Goal: Information Seeking & Learning: Learn about a topic

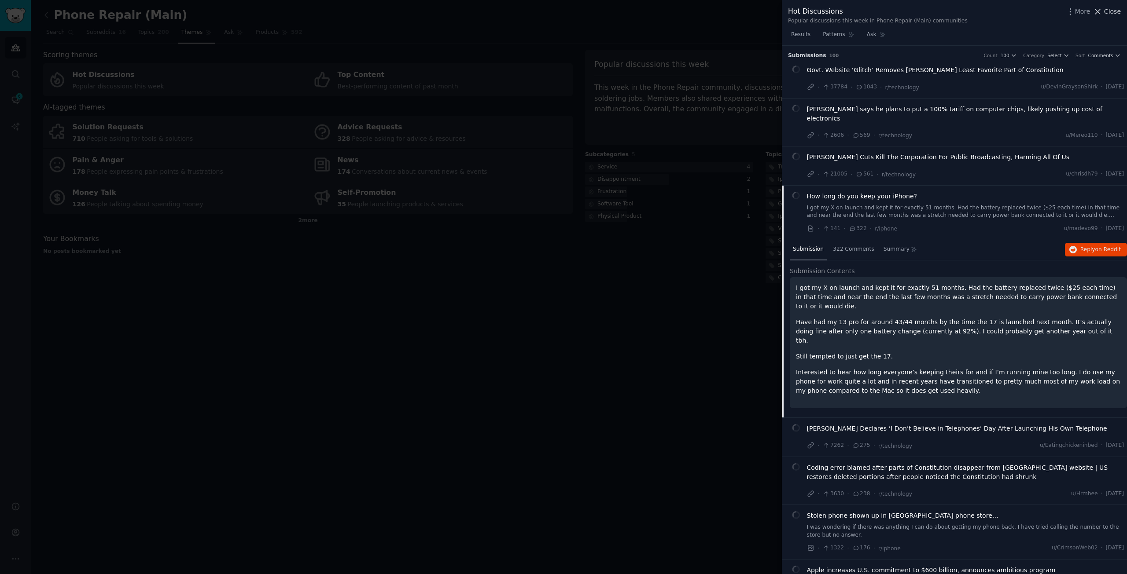
click at [1107, 11] on span "Close" at bounding box center [1112, 11] width 17 height 9
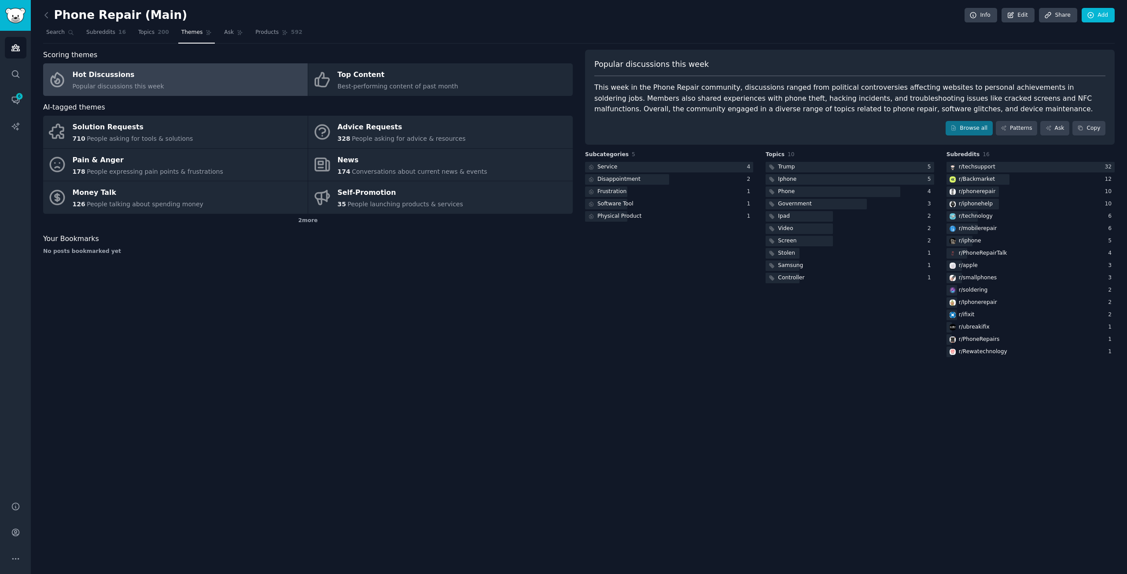
click at [527, 339] on div "Scoring themes Hot Discussions Popular discussions this week Top Content Best-p…" at bounding box center [307, 204] width 529 height 309
click at [47, 14] on icon at bounding box center [46, 15] width 9 height 9
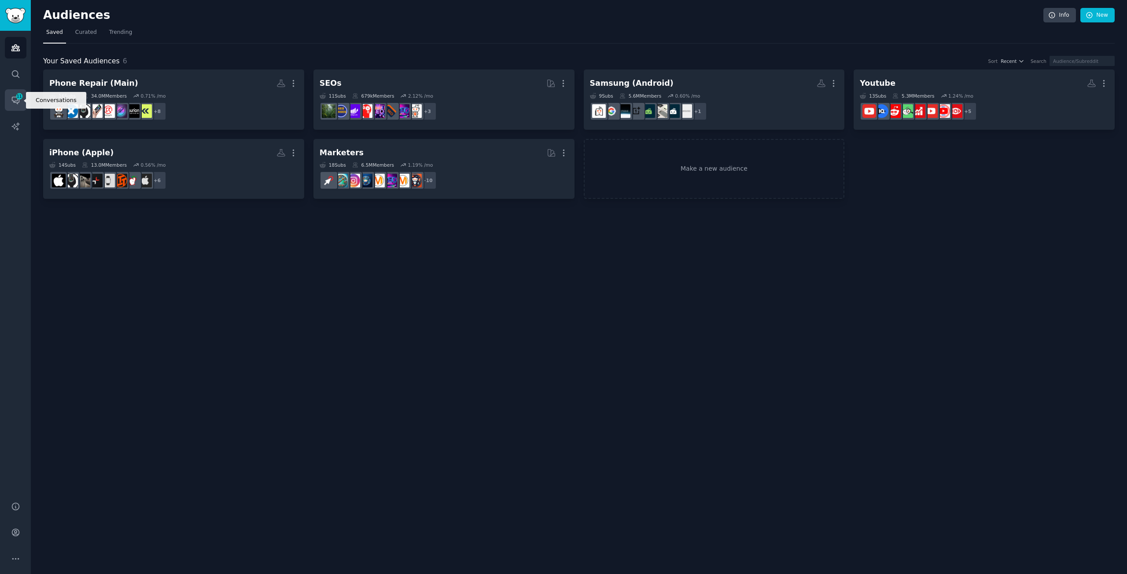
click at [11, 93] on link "Conversations 11" at bounding box center [16, 100] width 22 height 22
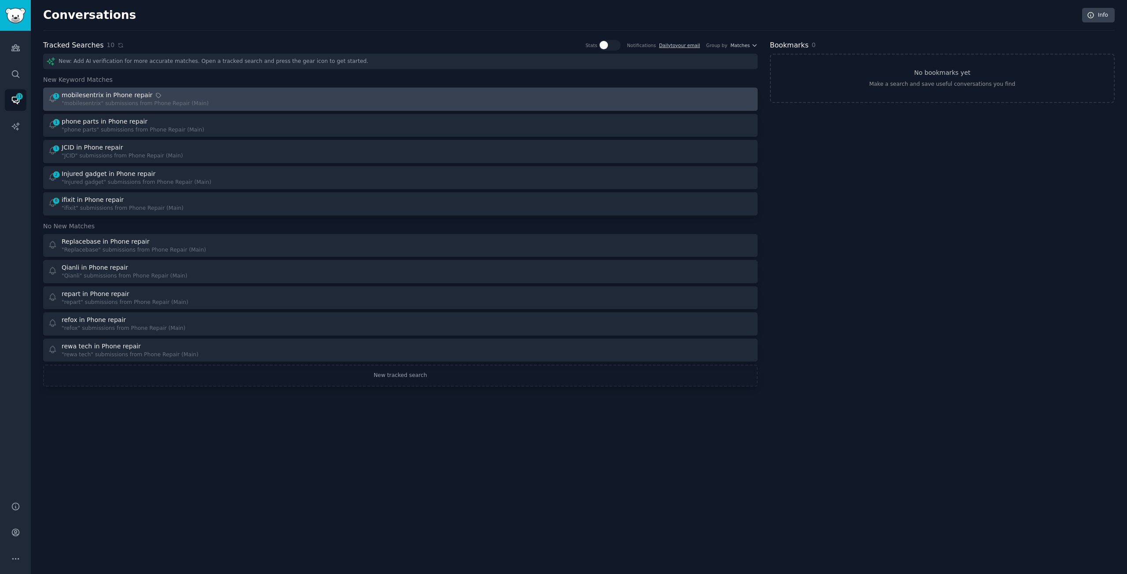
click at [247, 102] on div "1 mobilesentrix in Phone repair "mobilesentrix" submissions from Phone Repair (…" at bounding box center [221, 99] width 346 height 17
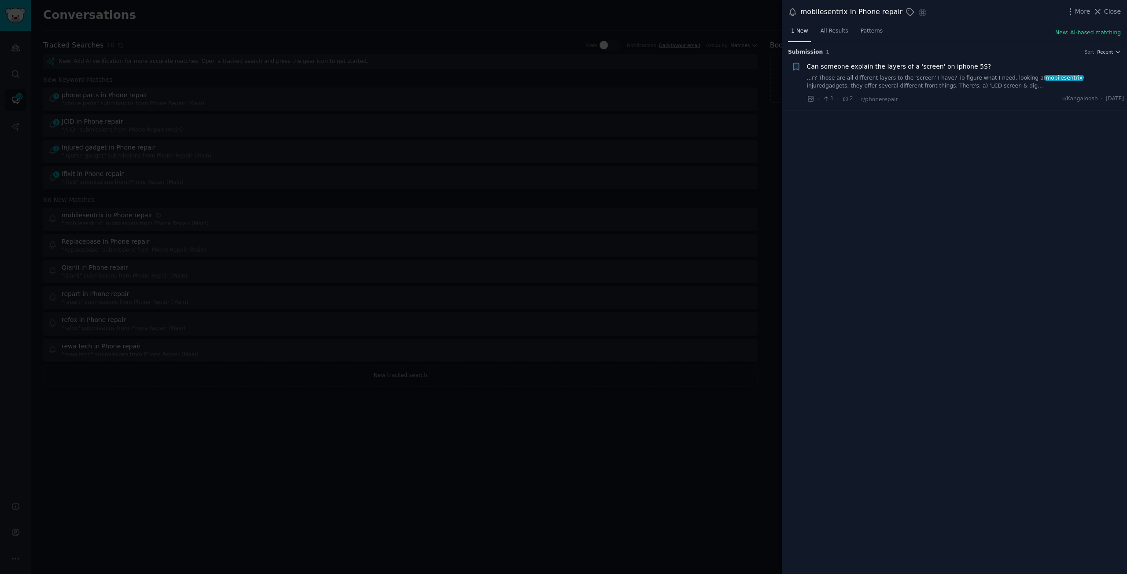
click at [908, 76] on link "...r? Those are all different layers to the 'screen' I have? To figure what I n…" at bounding box center [965, 81] width 317 height 15
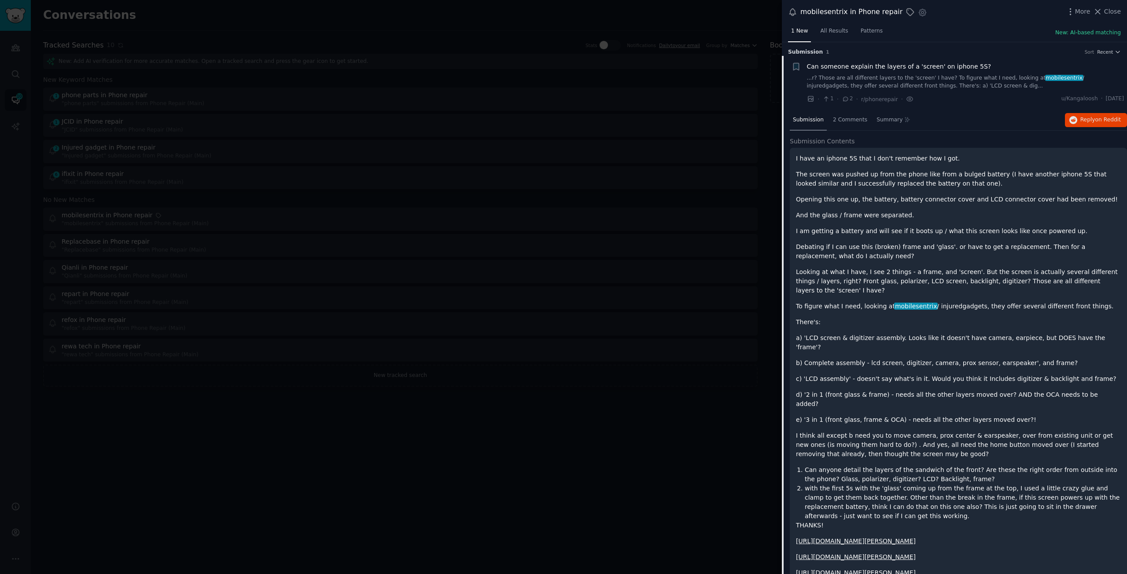
scroll to position [14, 0]
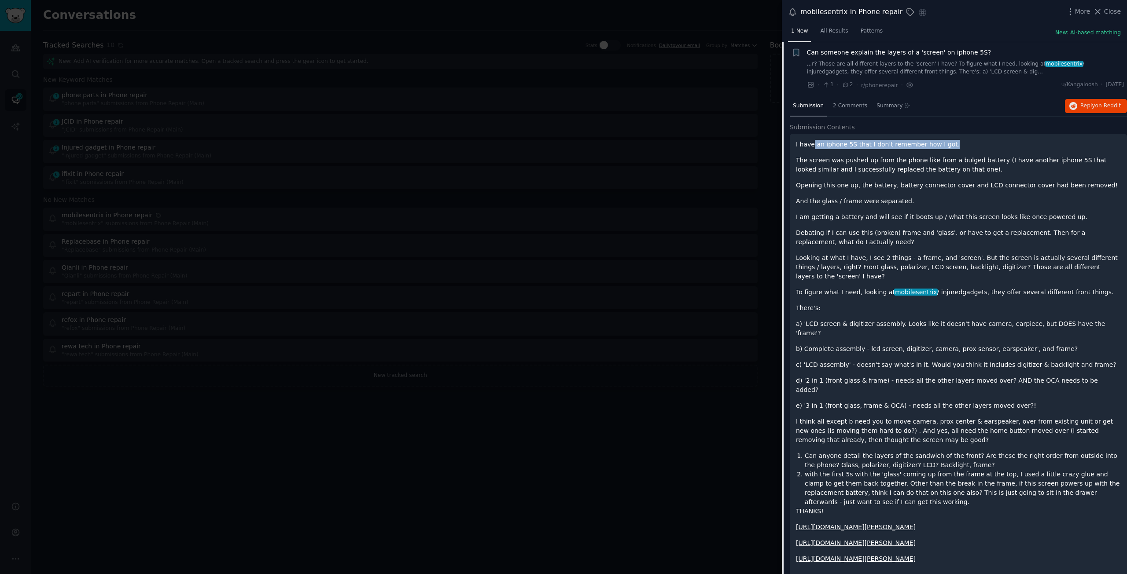
drag, startPoint x: 814, startPoint y: 144, endPoint x: 952, endPoint y: 143, distance: 138.2
click at [952, 143] on p "I have an iphone 5S that I don't remember how I got." at bounding box center [958, 144] width 325 height 9
drag, startPoint x: 812, startPoint y: 292, endPoint x: 877, endPoint y: 290, distance: 65.2
click at [877, 290] on p "To figure what I need, looking at mobilesentrix / injuredgadgets, they offer se…" at bounding box center [958, 292] width 325 height 9
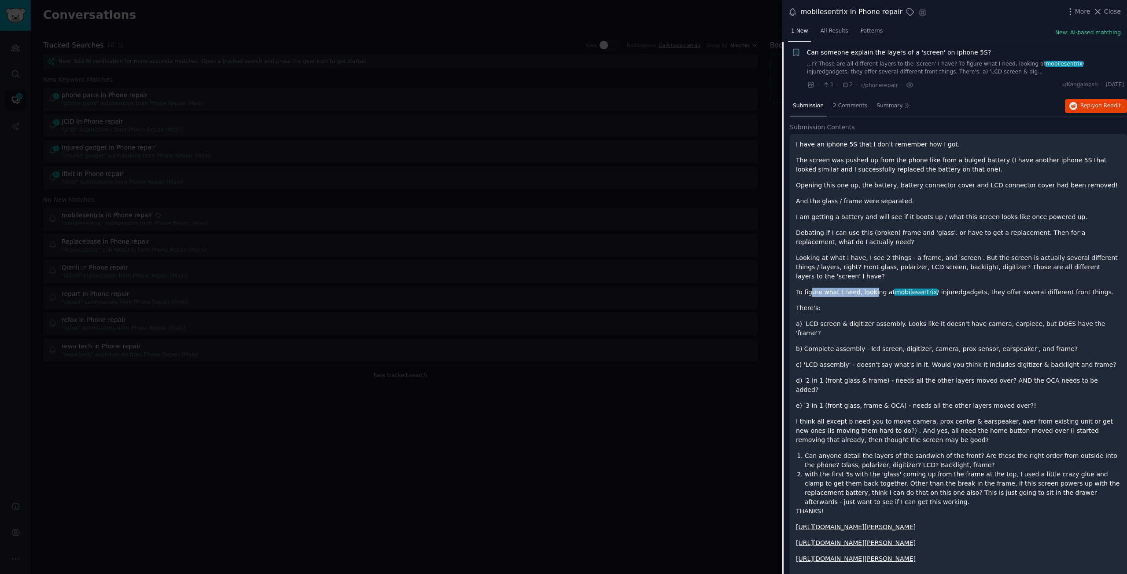
click at [877, 290] on p "To figure what I need, looking at mobilesentrix / injuredgadgets, they offer se…" at bounding box center [958, 292] width 325 height 9
drag, startPoint x: 954, startPoint y: 290, endPoint x: 984, endPoint y: 303, distance: 32.7
click at [984, 303] on div "I have an iphone 5S that I don't remember how I got. The screen was pushed up f…" at bounding box center [958, 352] width 325 height 424
click at [984, 304] on p "There's:" at bounding box center [958, 308] width 325 height 9
drag, startPoint x: 804, startPoint y: 323, endPoint x: 1095, endPoint y: 323, distance: 290.9
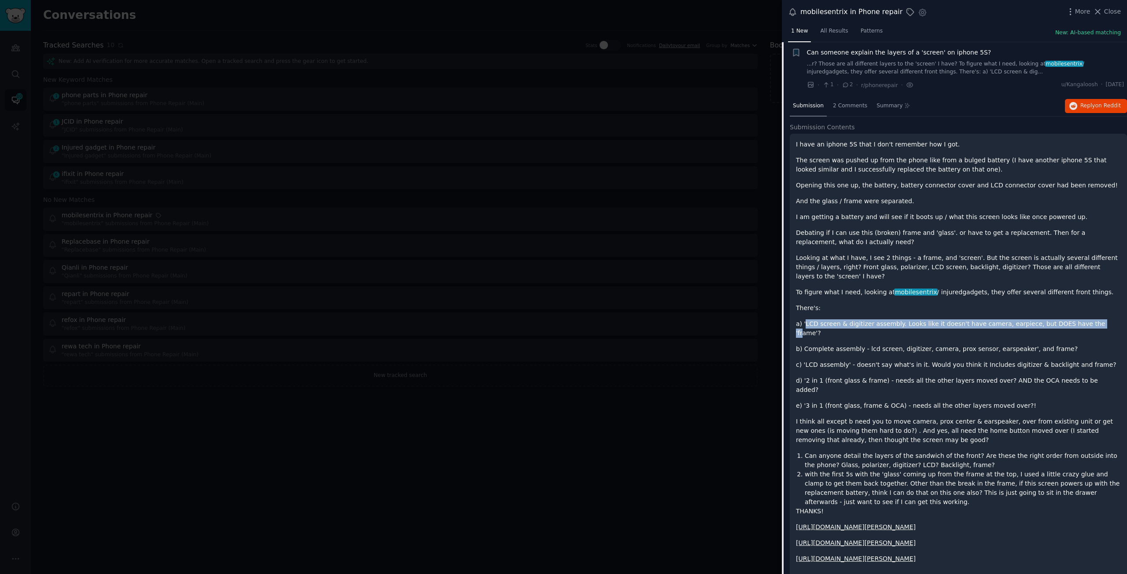
click at [1095, 323] on p "a) 'LCD screen & digitizer assembly. Looks like it doesn't have camera, earpiec…" at bounding box center [958, 329] width 325 height 18
click at [1096, 322] on p "a) 'LCD screen & digitizer assembly. Looks like it doesn't have camera, earpiec…" at bounding box center [958, 329] width 325 height 18
click at [329, 419] on div at bounding box center [563, 287] width 1127 height 574
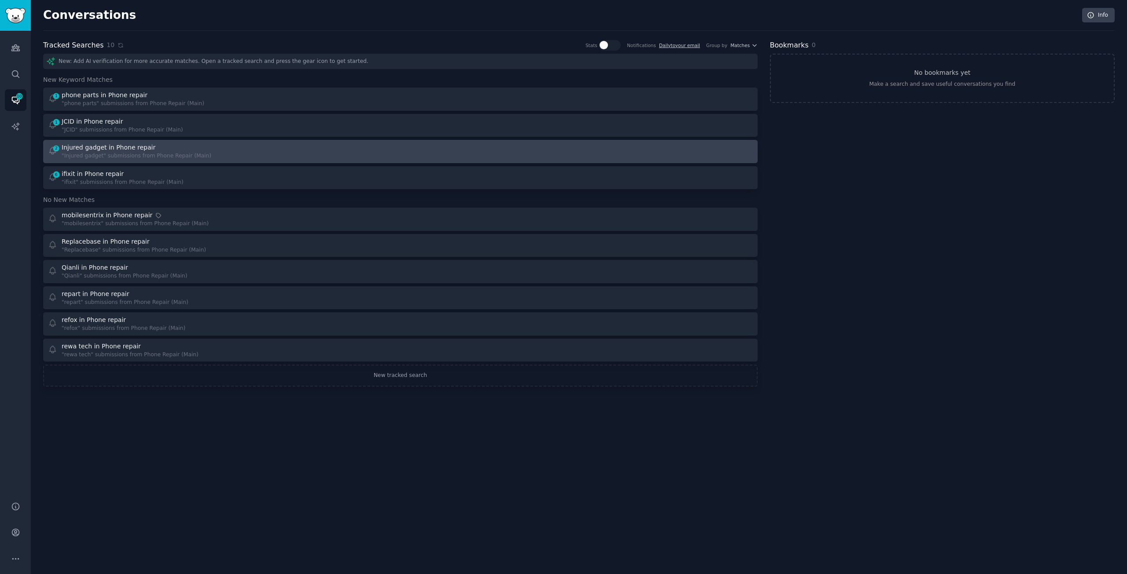
click at [176, 148] on div "Injured gadget in Phone repair" at bounding box center [137, 147] width 150 height 9
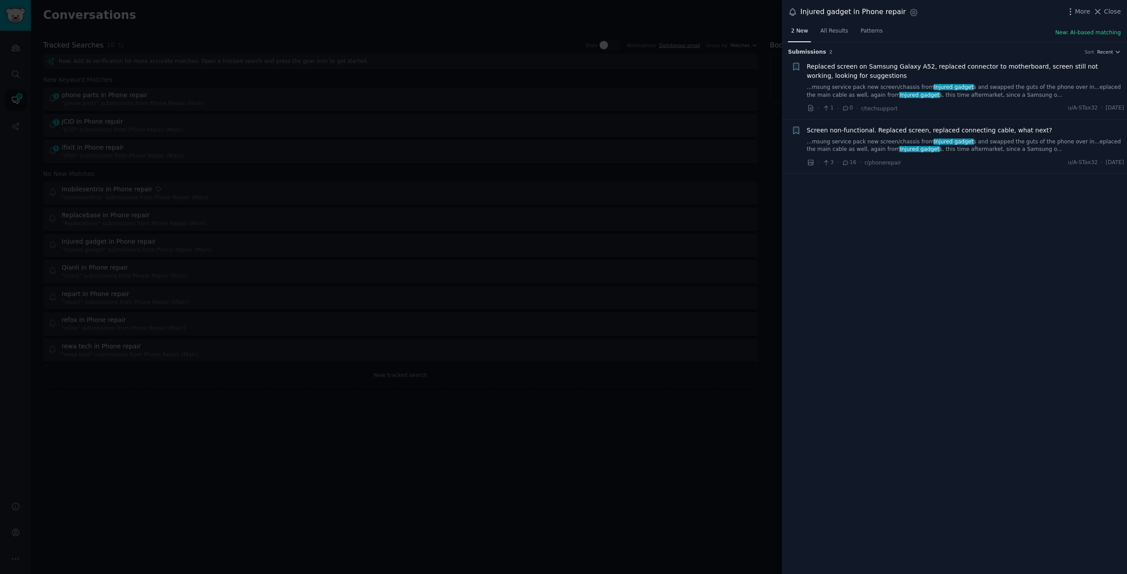
click at [460, 313] on div at bounding box center [563, 287] width 1127 height 574
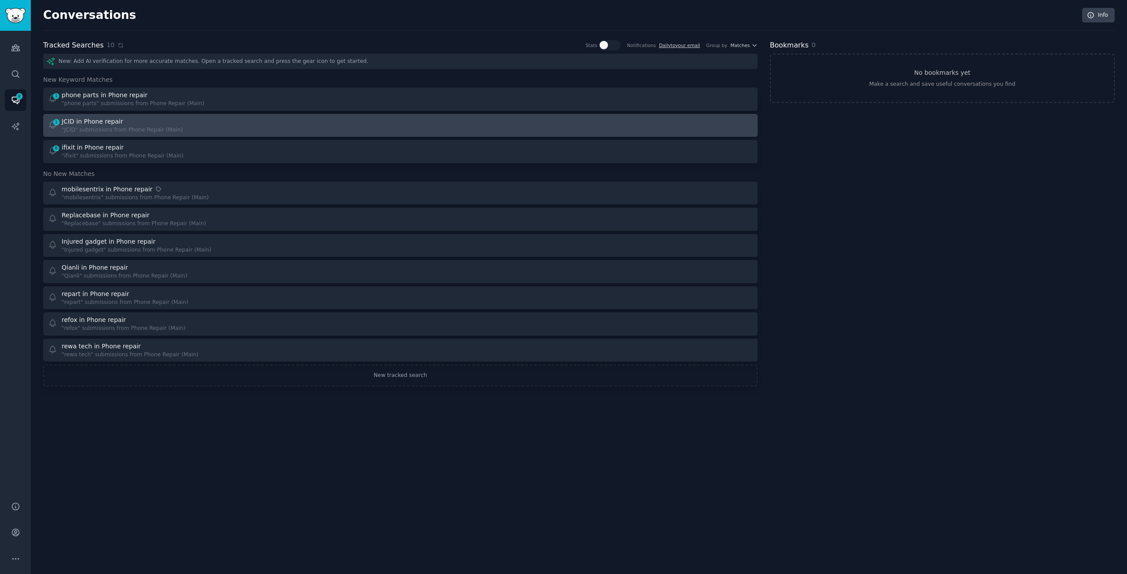
click at [177, 125] on div "JCID in Phone repair" at bounding box center [122, 121] width 121 height 9
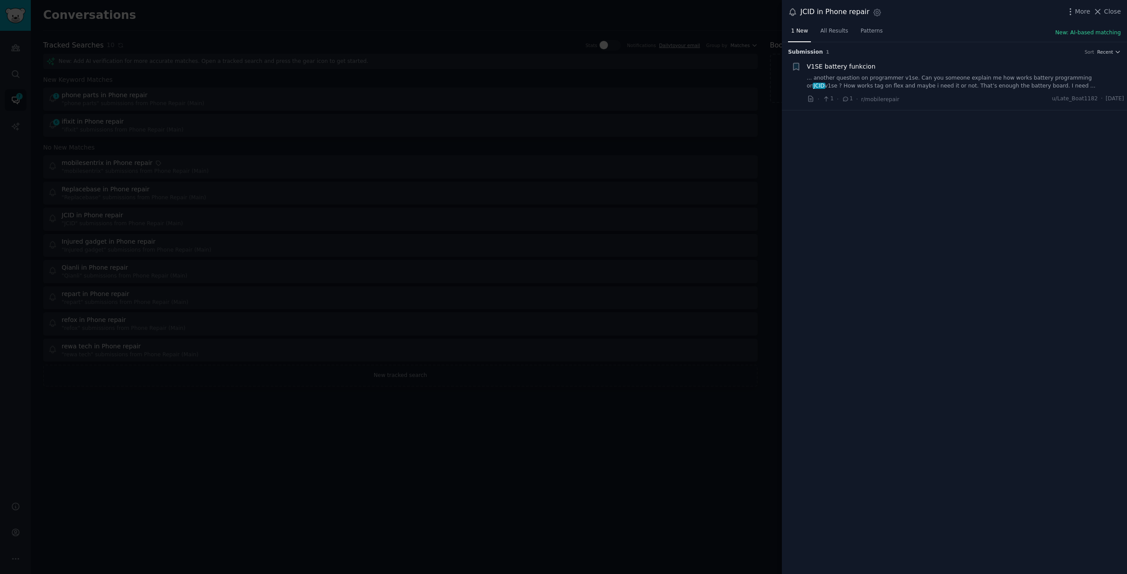
click at [894, 79] on link "... another question on programmer v1se. Can you someone explain me how works b…" at bounding box center [965, 81] width 317 height 15
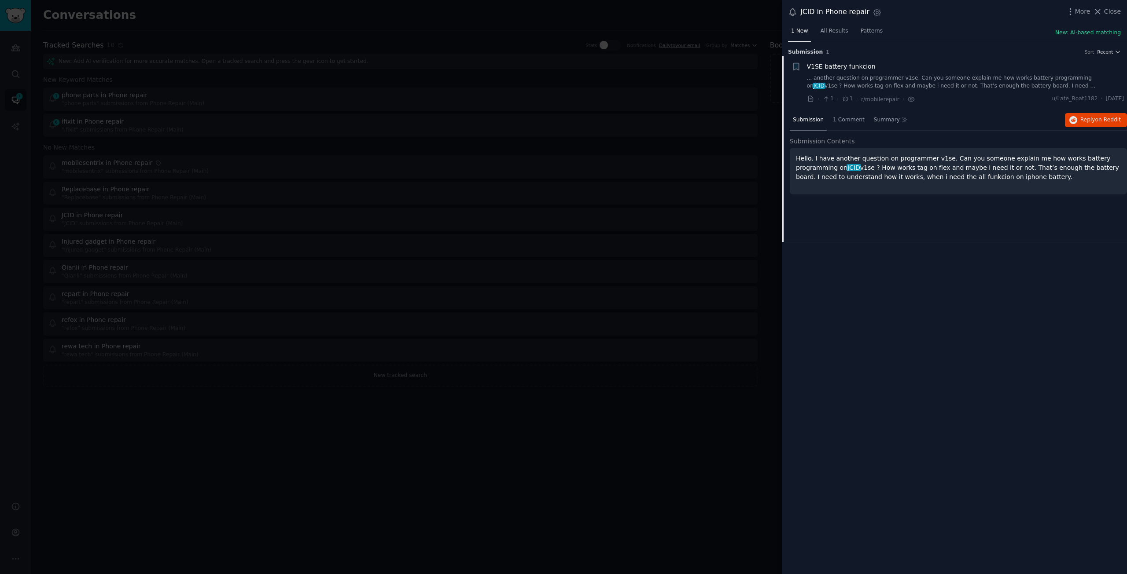
click at [952, 317] on div "Submission 1 Sort Recent + V1SE battery funkcion ... another question on progra…" at bounding box center [954, 308] width 345 height 533
click at [1105, 11] on span "Close" at bounding box center [1112, 11] width 17 height 9
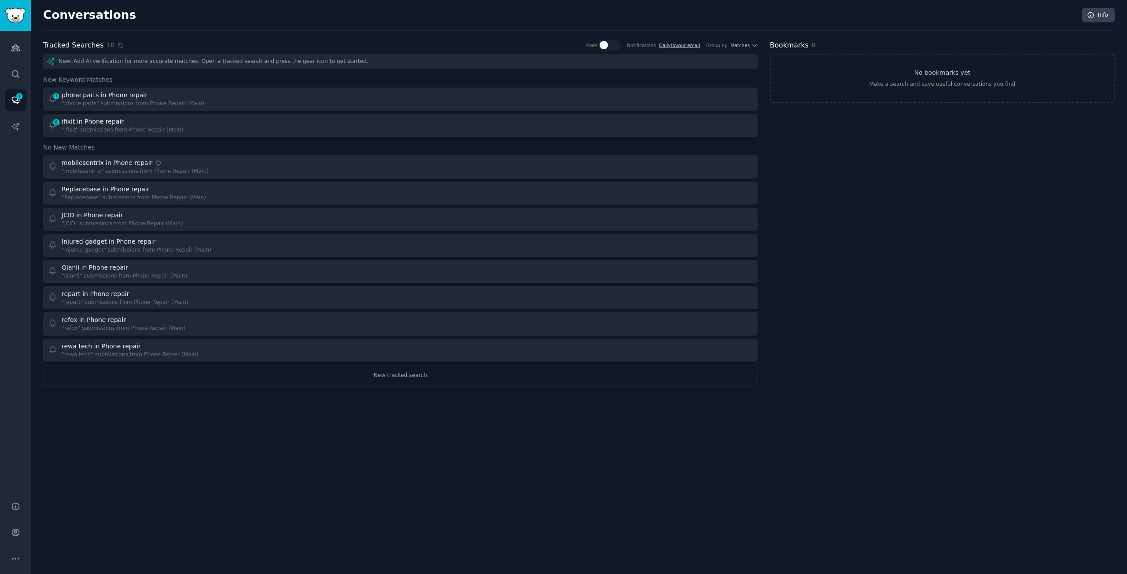
click at [870, 272] on div "Bookmarks 0 No bookmarks yet Make a search and save useful conversations you fi…" at bounding box center [942, 213] width 345 height 347
click at [452, 22] on div "Conversations Info" at bounding box center [578, 19] width 1071 height 23
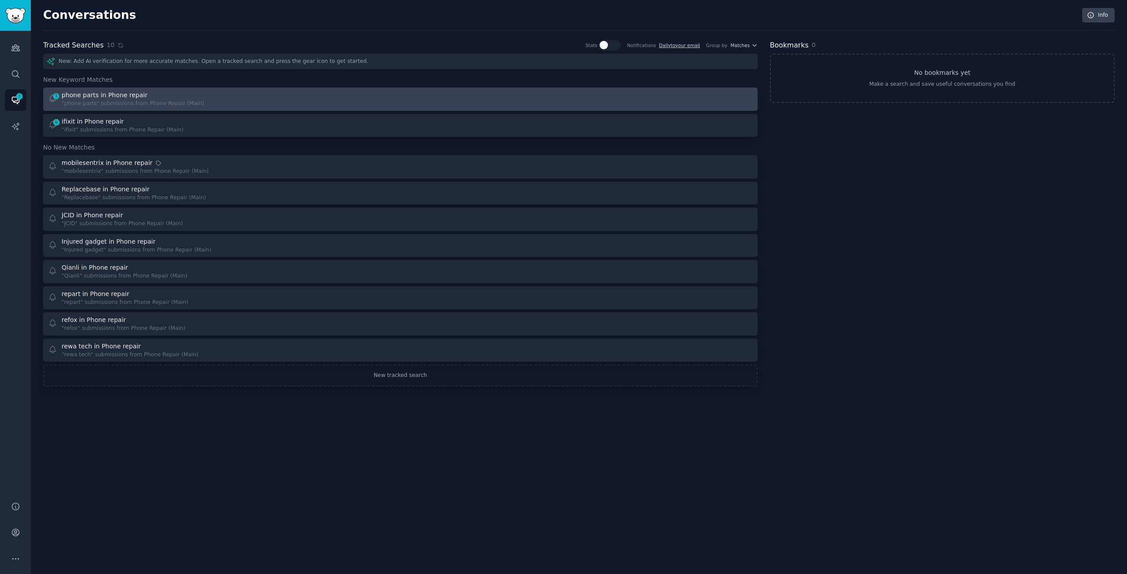
click at [160, 97] on div "phone parts in Phone repair" at bounding box center [133, 95] width 143 height 9
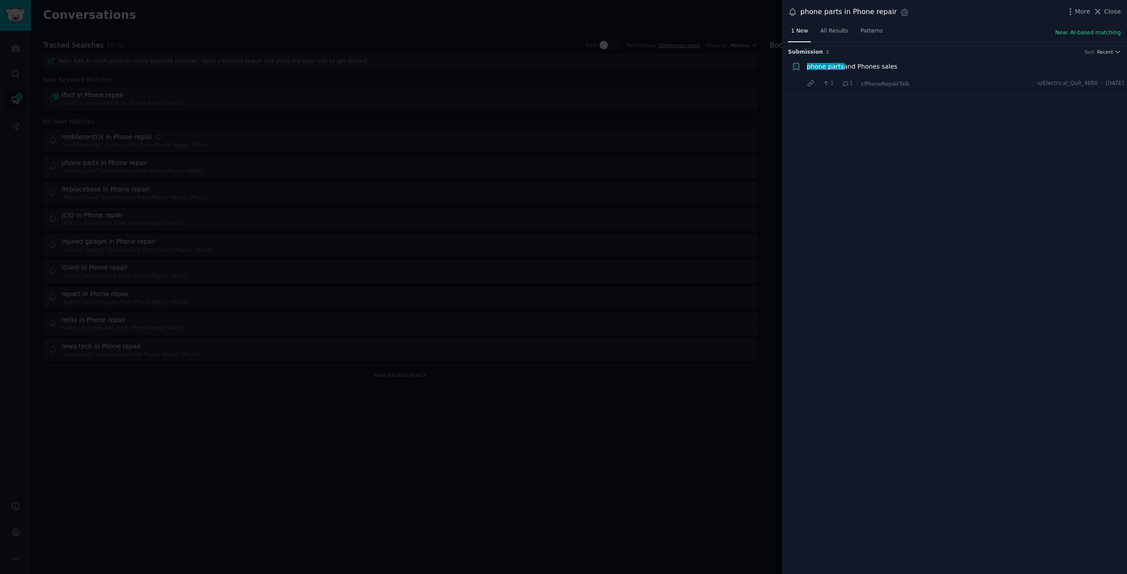
click at [916, 66] on div "phone parts and Phones sales" at bounding box center [965, 66] width 317 height 9
click at [871, 65] on span "phone parts and Phones sales" at bounding box center [852, 66] width 91 height 9
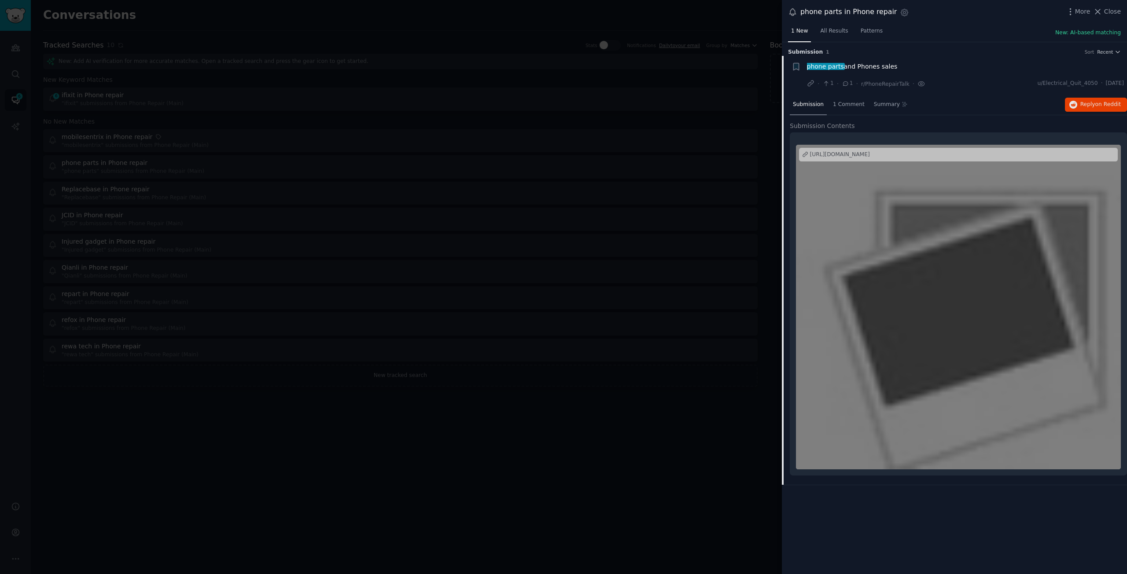
click at [557, 414] on div at bounding box center [563, 287] width 1127 height 574
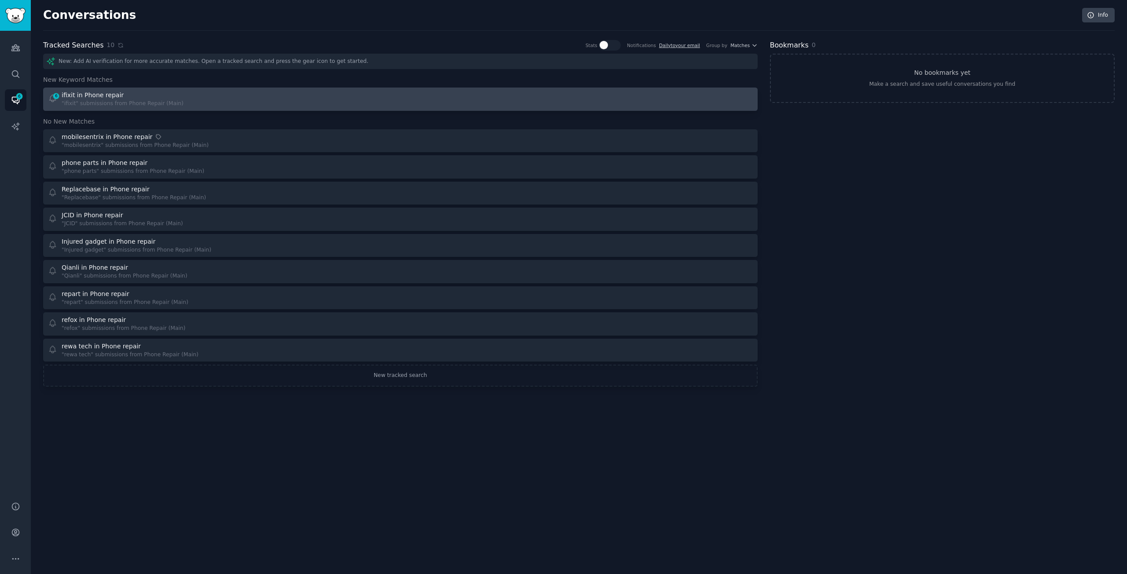
click at [184, 103] on div "6 ifixit in Phone repair "ifixit" submissions from Phone Repair (Main)" at bounding box center [221, 99] width 346 height 17
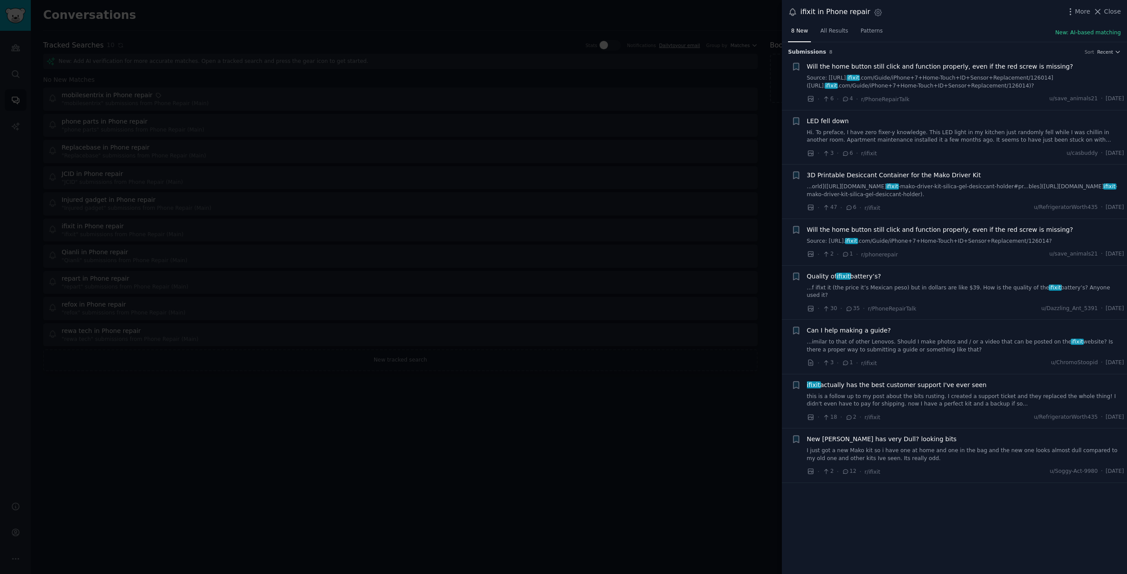
click at [615, 422] on div at bounding box center [563, 287] width 1127 height 574
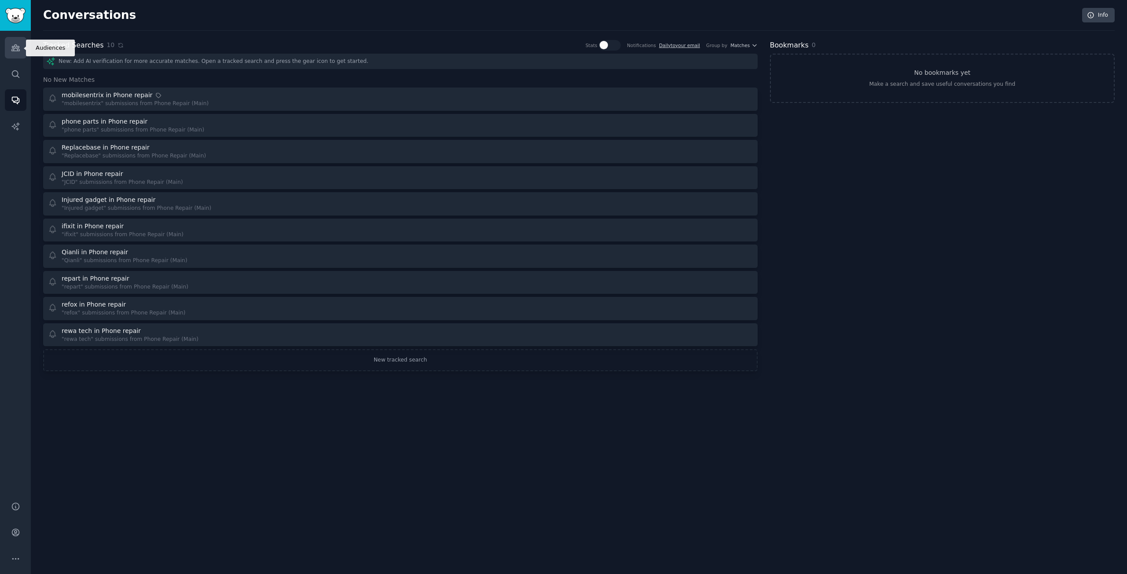
click at [7, 52] on link "Audiences" at bounding box center [16, 48] width 22 height 22
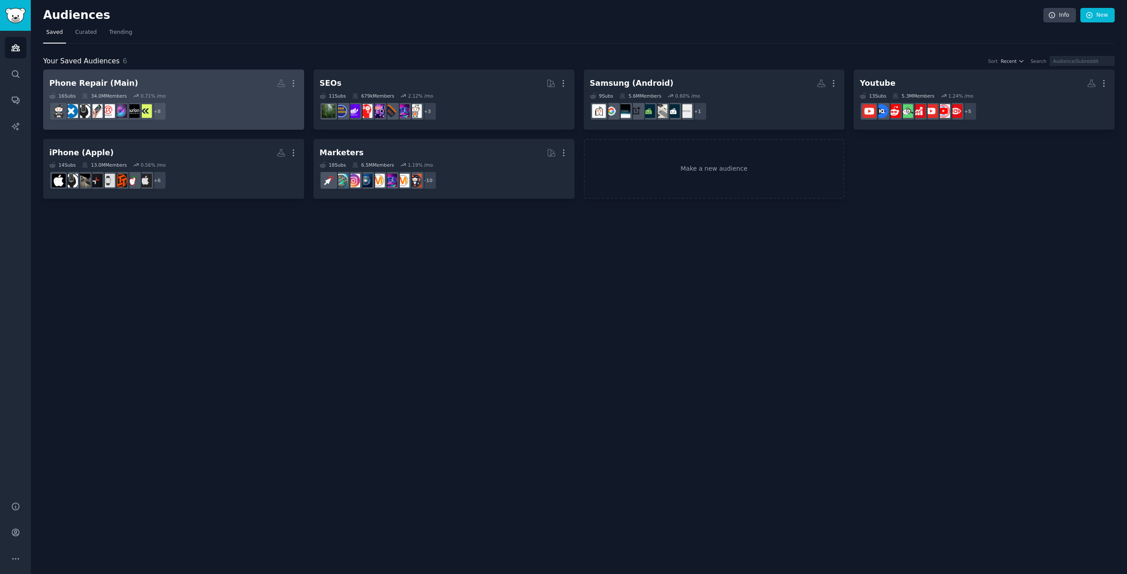
click at [193, 100] on dd "+ 8" at bounding box center [173, 111] width 249 height 25
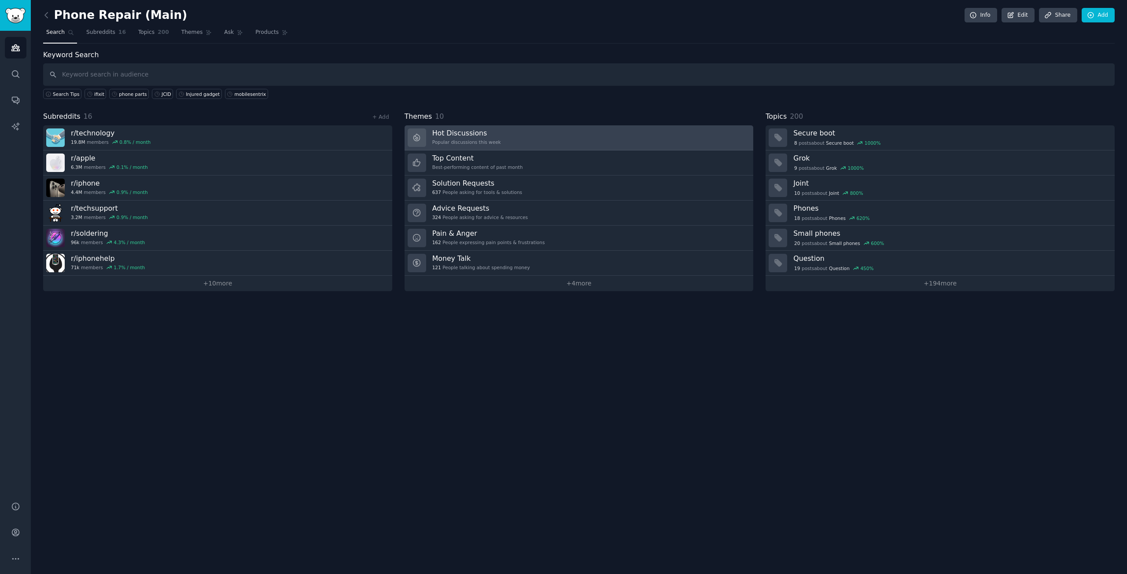
click at [540, 145] on link "Hot Discussions Popular discussions this week" at bounding box center [578, 137] width 349 height 25
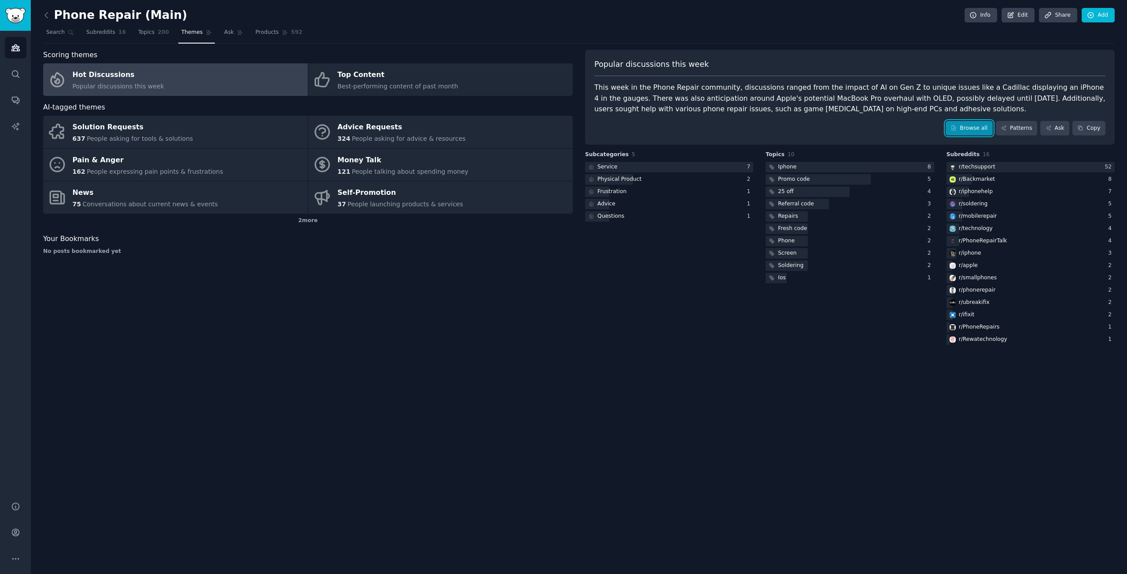
click at [972, 131] on link "Browse all" at bounding box center [968, 128] width 47 height 15
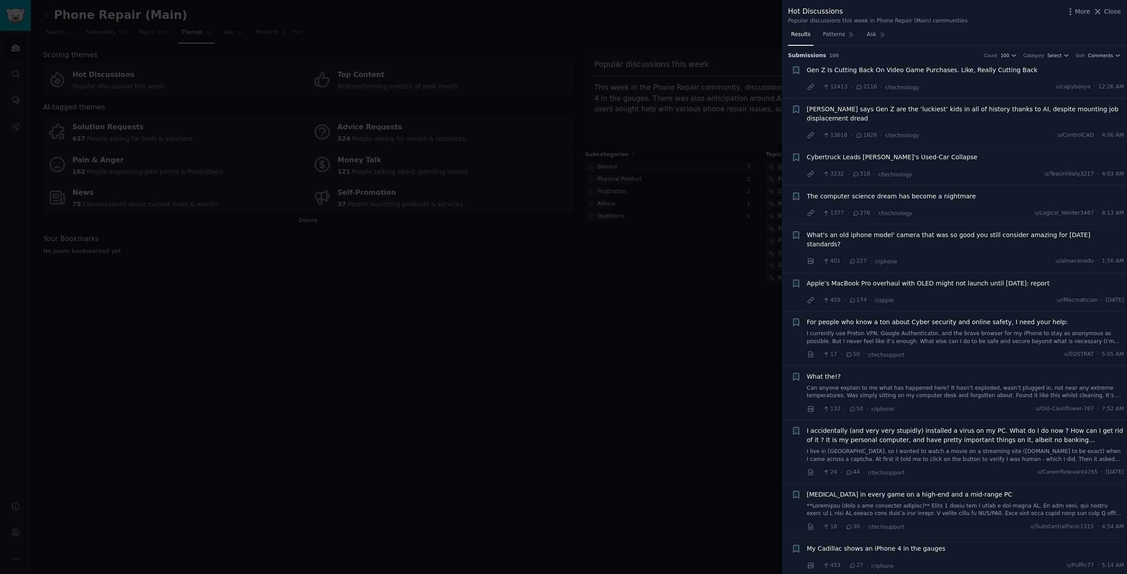
click at [928, 66] on span "Gen Z Is Cutting Back On Video Game Purchases. Like, Really Cutting Back" at bounding box center [922, 70] width 231 height 9
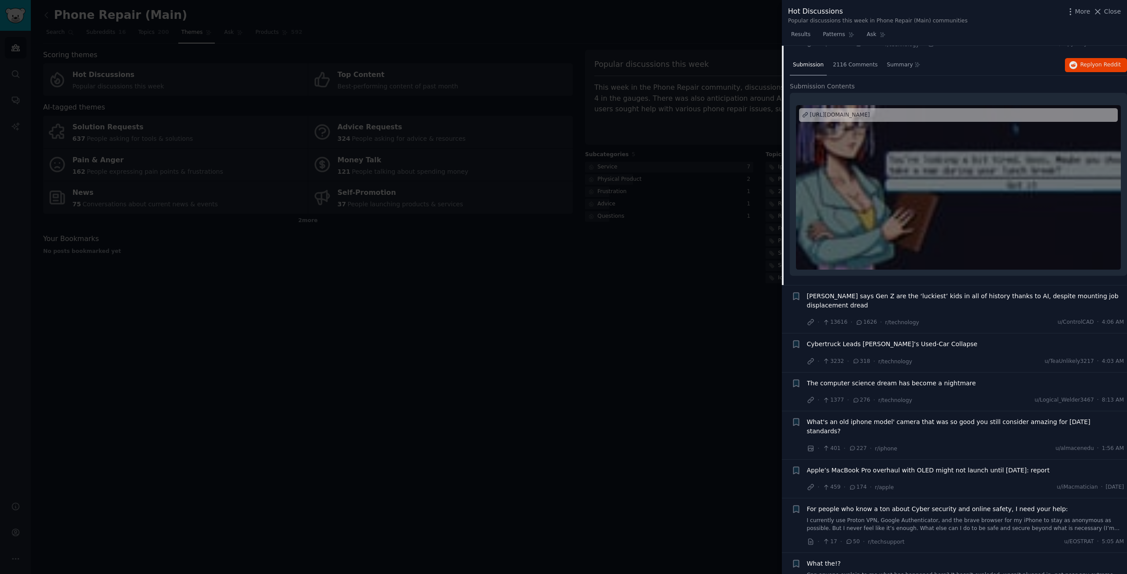
scroll to position [102, 0]
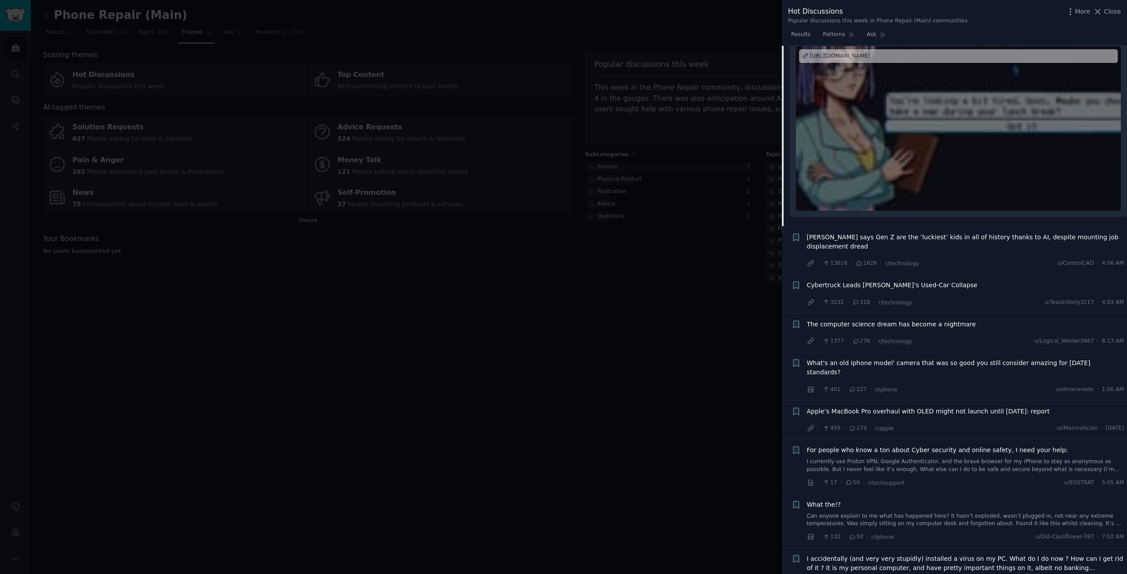
click at [902, 323] on span "The computer science dream has become a nightmare" at bounding box center [891, 324] width 169 height 9
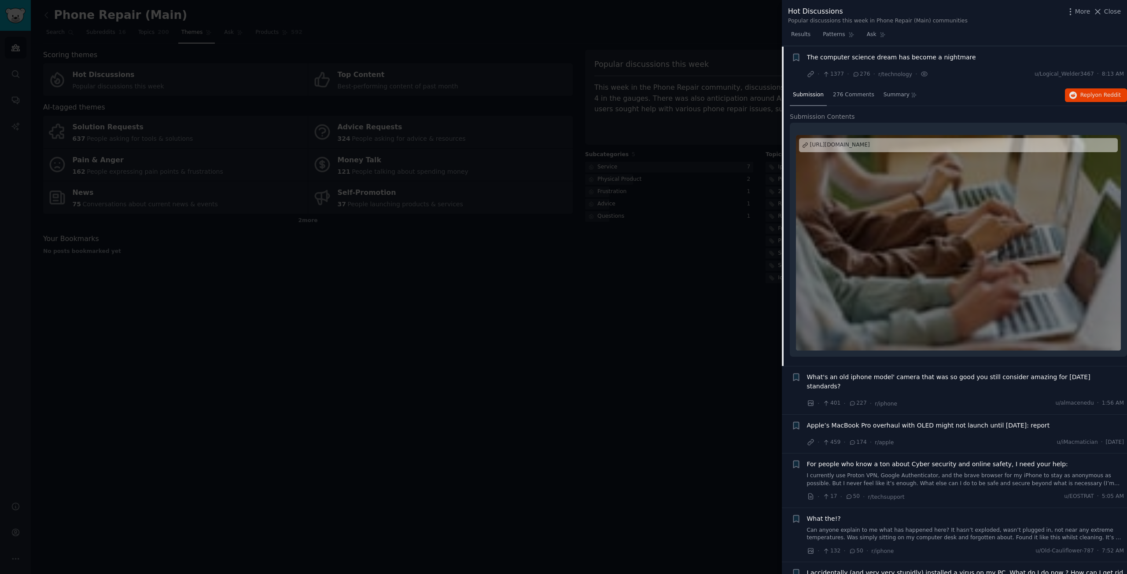
scroll to position [140, 0]
click at [870, 145] on div "https://techcrunch.com/2025/08/10/the-computer-science-dream-has-become-a-night…" at bounding box center [840, 144] width 60 height 8
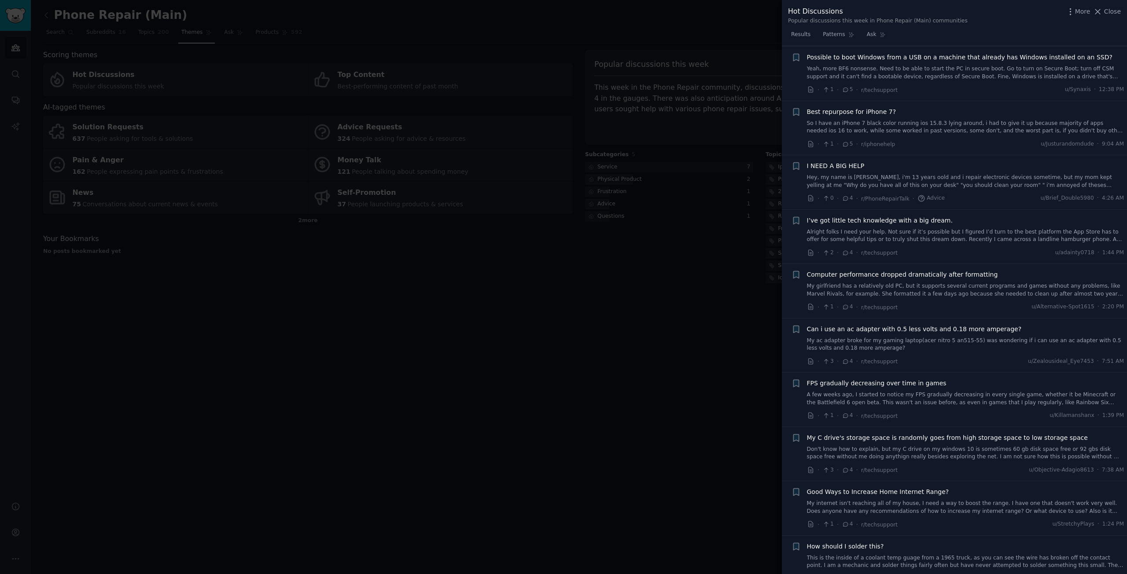
scroll to position [1945, 0]
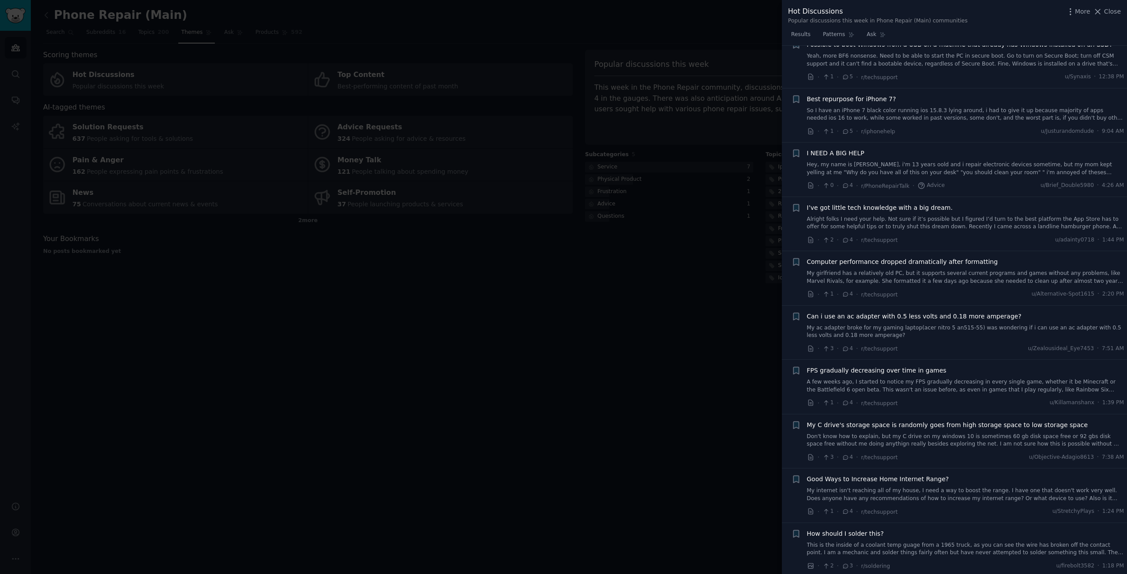
click at [552, 413] on div at bounding box center [563, 287] width 1127 height 574
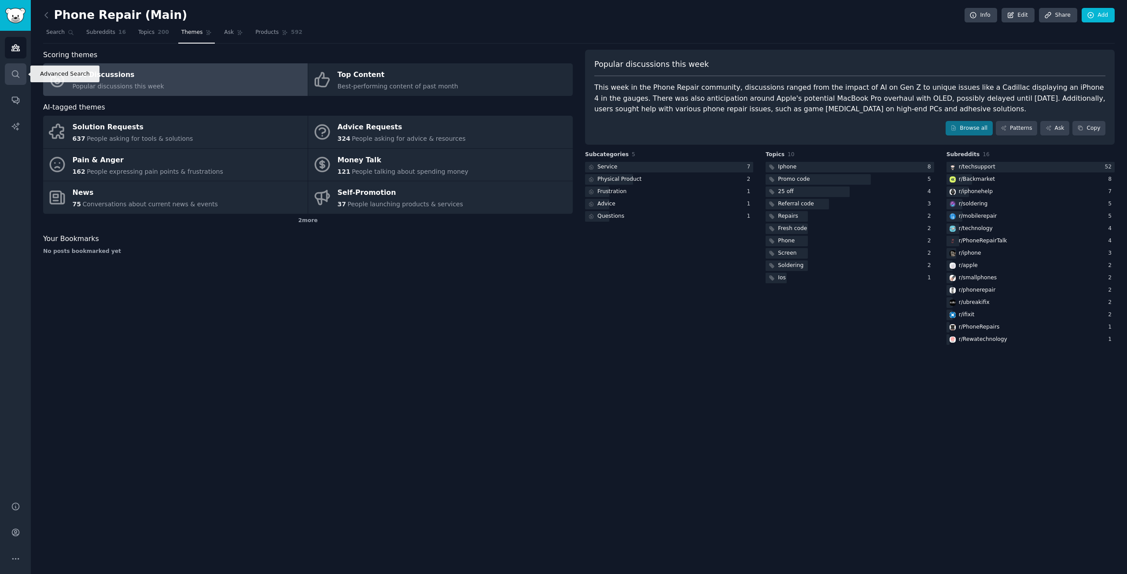
click at [11, 70] on icon "Sidebar" at bounding box center [15, 74] width 9 height 9
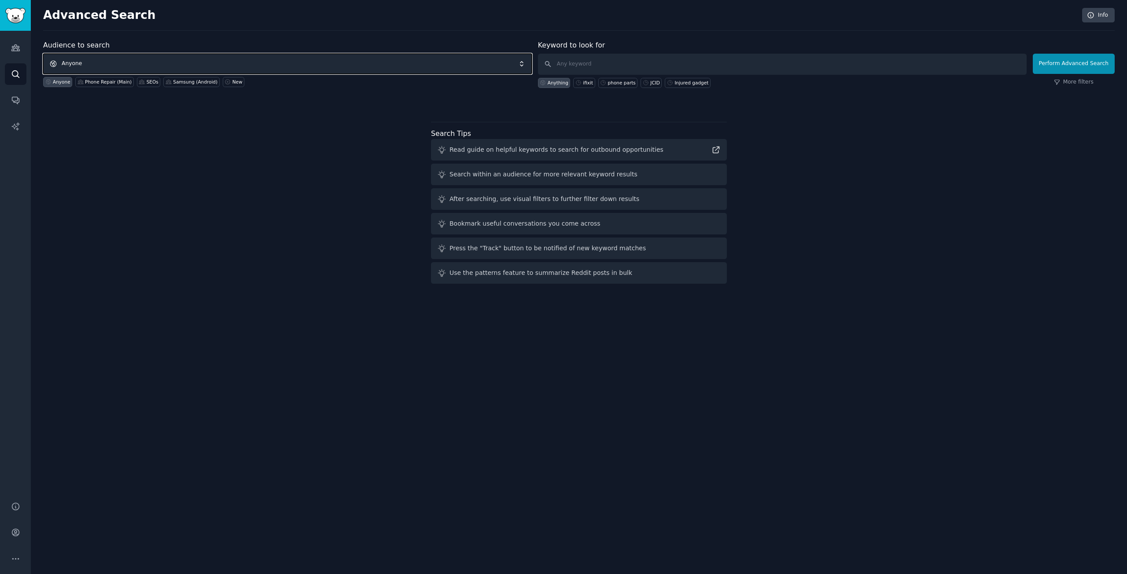
click at [209, 58] on span "Anyone" at bounding box center [287, 64] width 489 height 20
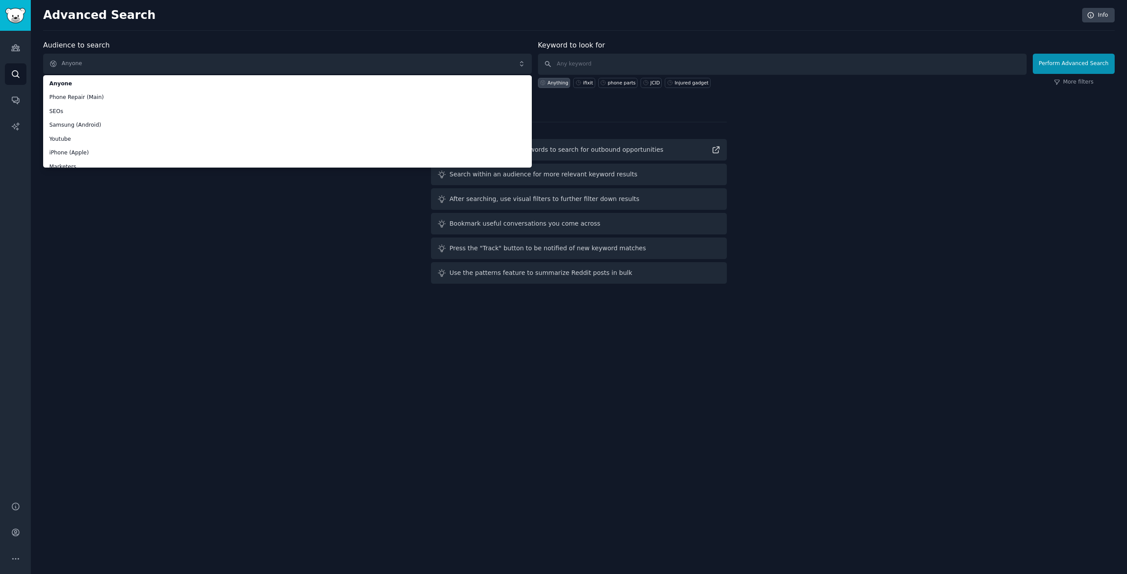
click at [215, 375] on div "Advanced Search Info Audience to search Anyone Anyone Phone Repair (Main) SEOs …" at bounding box center [579, 287] width 1096 height 574
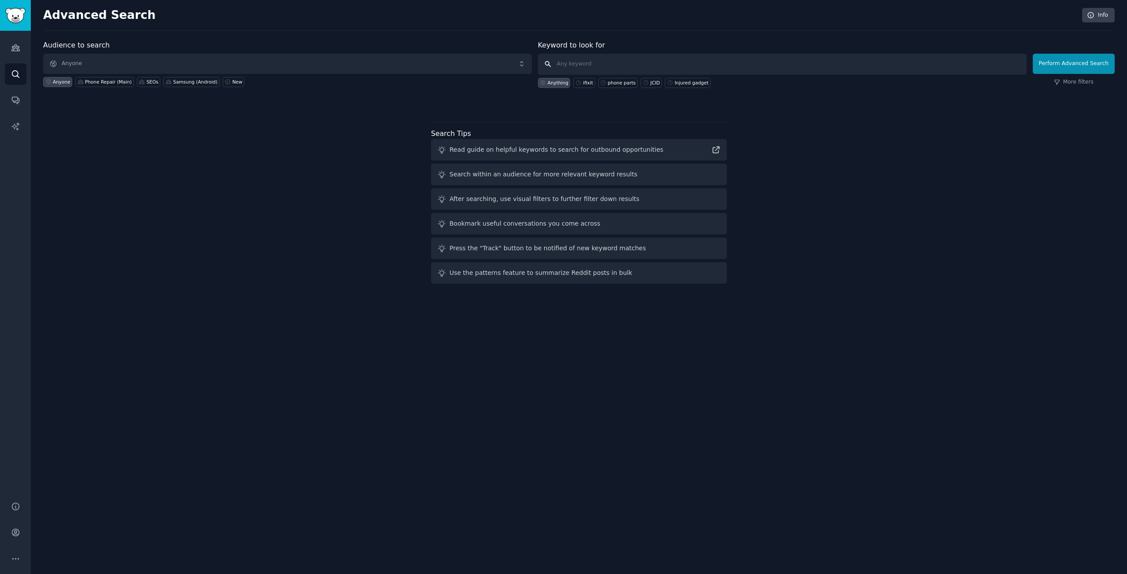
click at [605, 59] on input "text" at bounding box center [782, 64] width 489 height 21
type input "hacking"
click button "Perform Advanced Search" at bounding box center [1074, 64] width 82 height 20
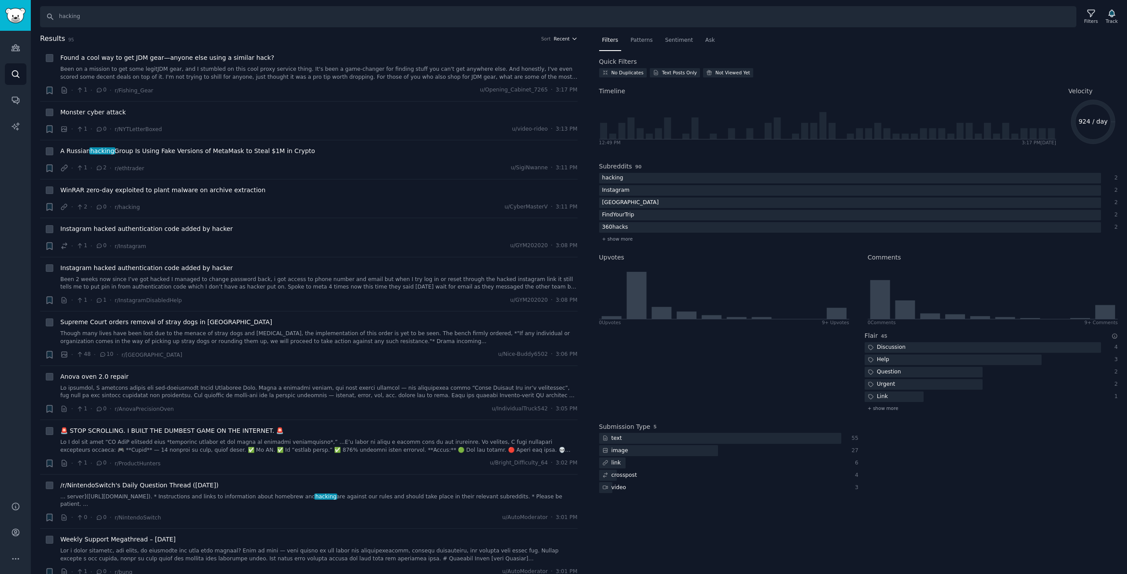
click at [574, 37] on icon "button" at bounding box center [574, 39] width 6 height 6
click at [522, 86] on p "Comments" at bounding box center [522, 87] width 29 height 8
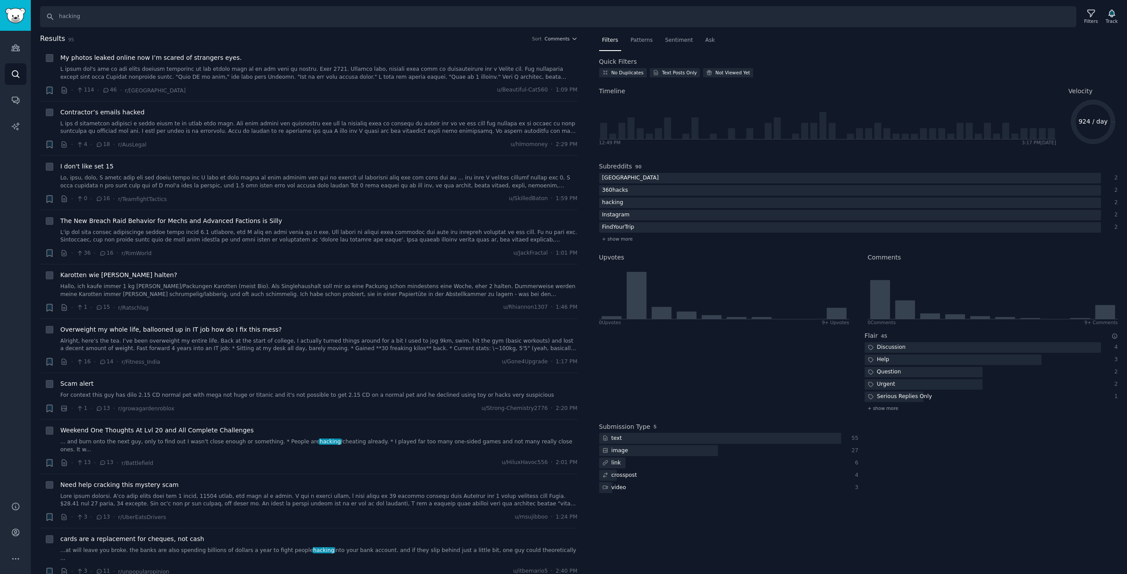
click at [369, 36] on h2 "Results 95 Sort Comments" at bounding box center [308, 38] width 537 height 11
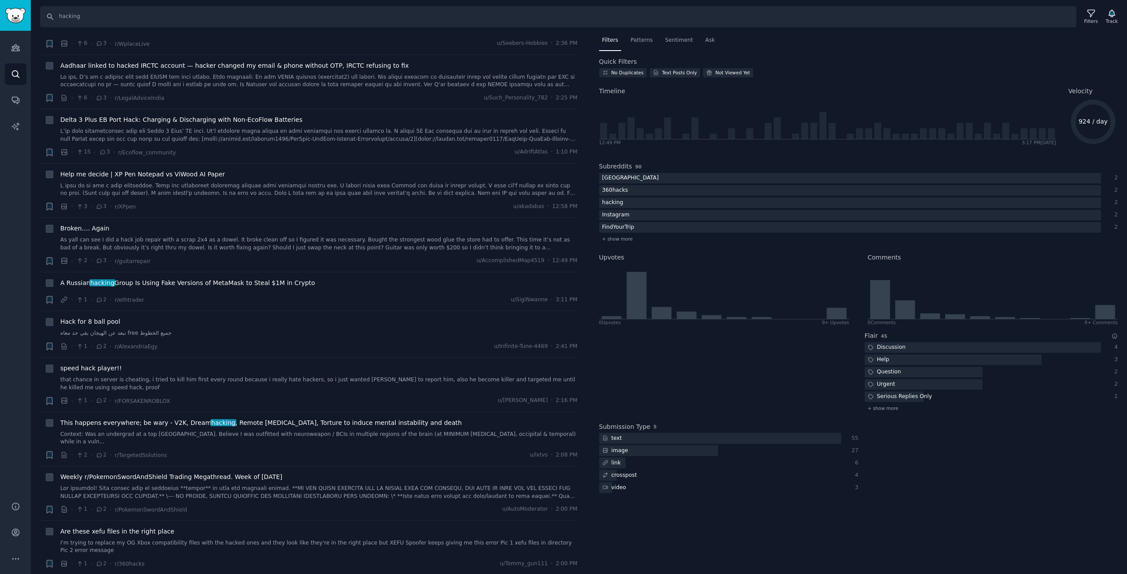
scroll to position [1232, 0]
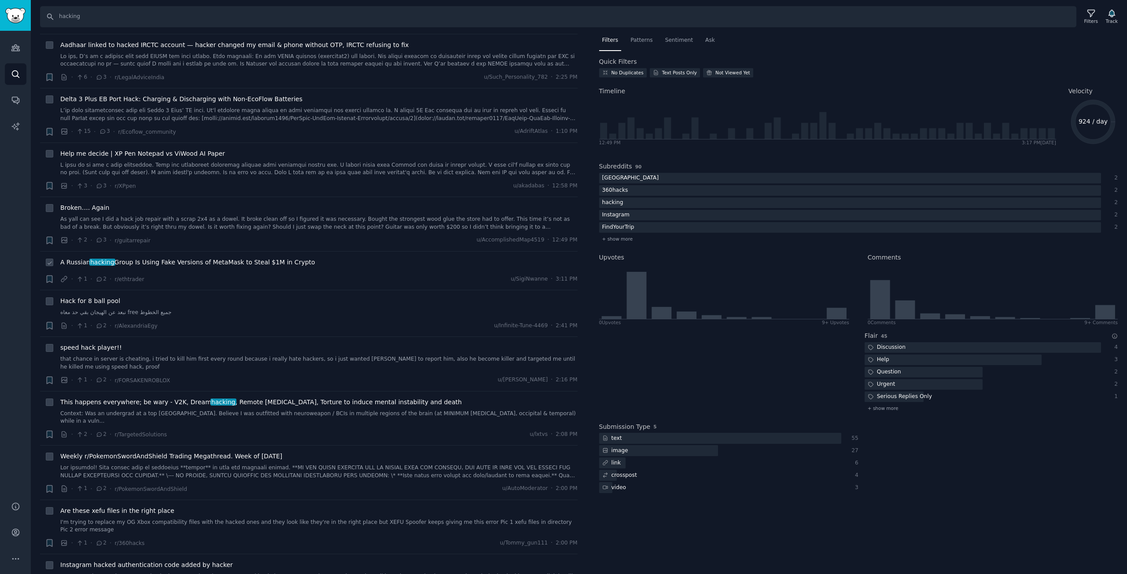
click at [206, 258] on span "A Russian hacking Group Is Using Fake Versions of MetaMask to Steal $1M in Cryp…" at bounding box center [187, 262] width 255 height 9
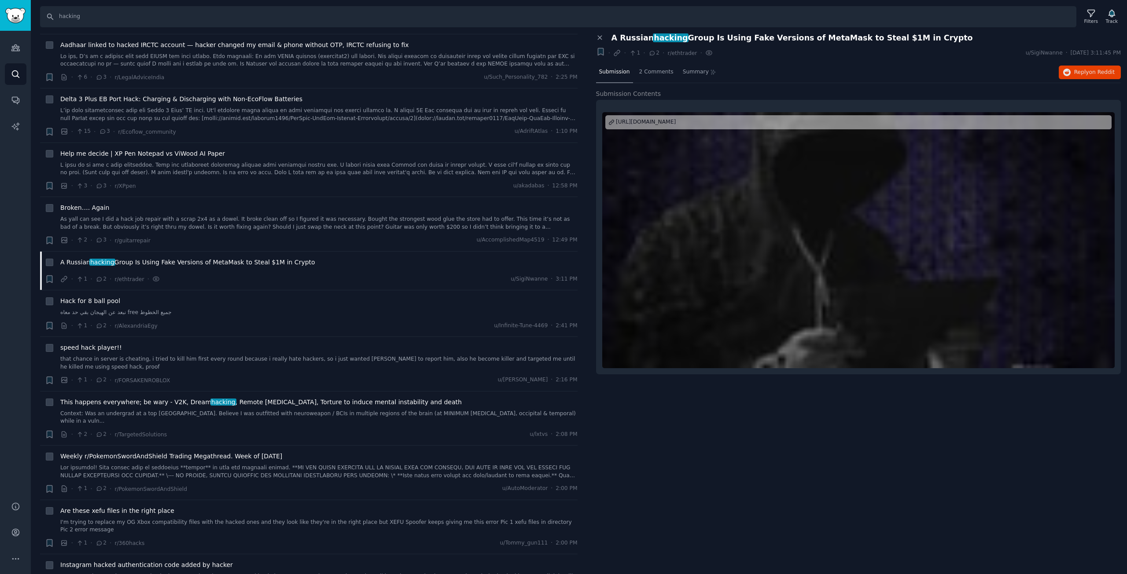
click at [666, 121] on div "https://decrypt.co/334384/russia-hackers-greedybear-fake-metamask-1m-crypto" at bounding box center [646, 122] width 60 height 8
